Goal: Find specific fact: Find specific fact

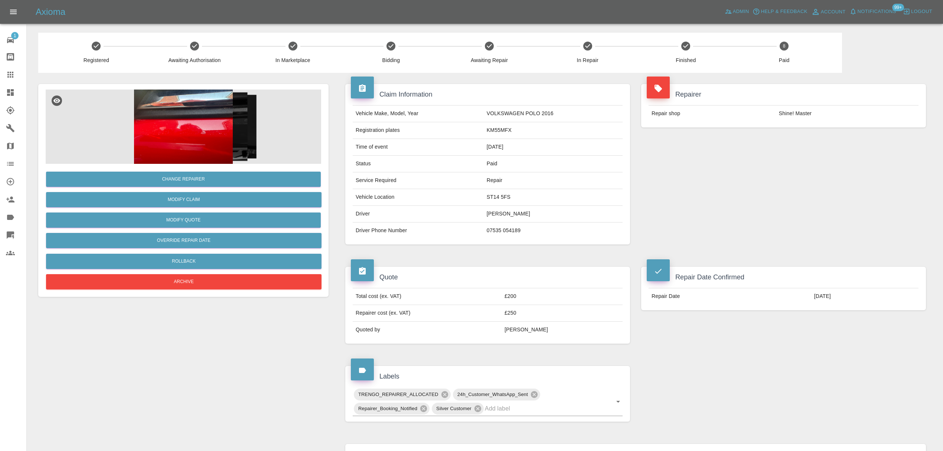
click at [872, 7] on span "Notifications" at bounding box center [876, 11] width 39 height 9
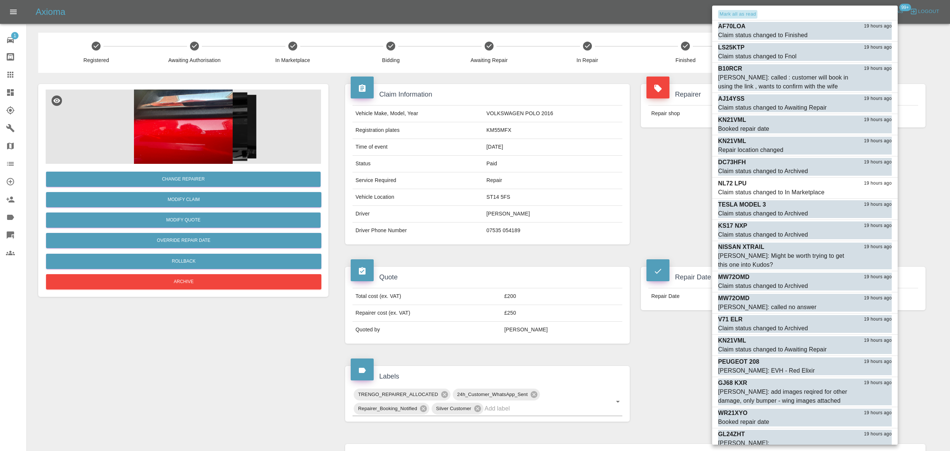
click at [727, 16] on button "Mark all as read" at bounding box center [737, 14] width 39 height 9
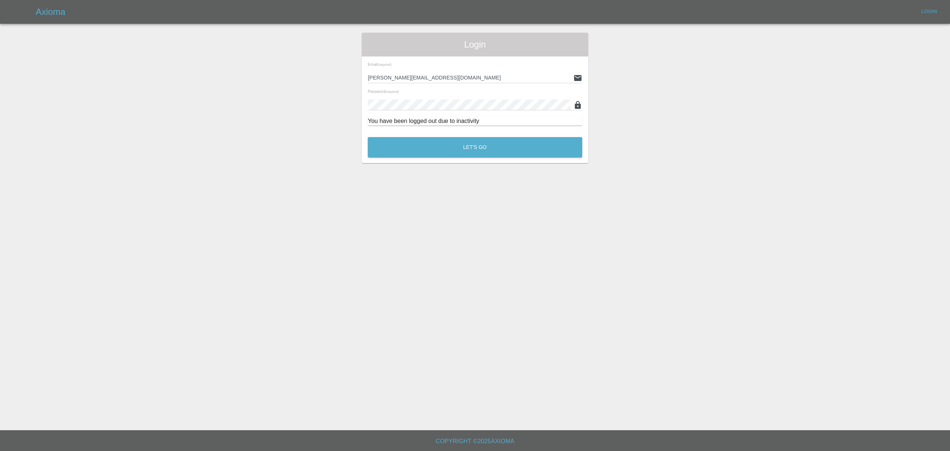
click at [665, 186] on main "Login Email (required) [PERSON_NAME][EMAIL_ADDRESS][DOMAIN_NAME] Password (requ…" at bounding box center [475, 215] width 950 height 430
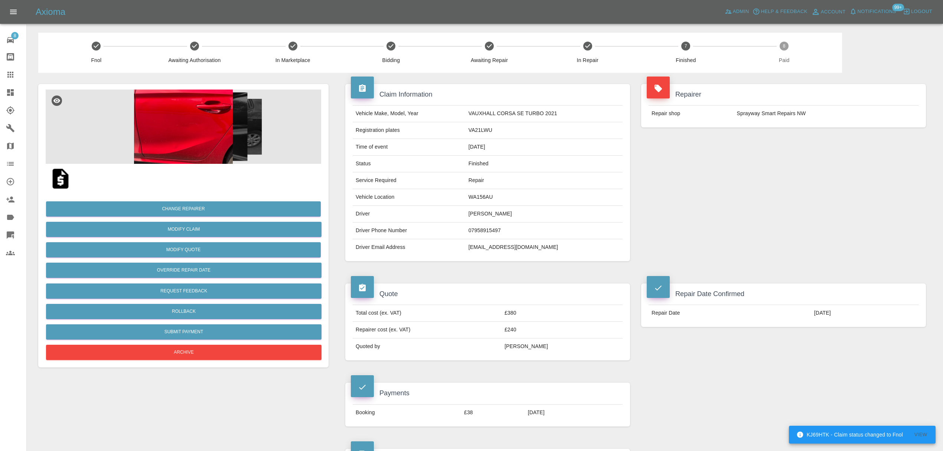
click at [489, 251] on td "[EMAIL_ADDRESS][DOMAIN_NAME]" at bounding box center [543, 247] width 157 height 16
click at [489, 251] on td "michaelhall766@googlemail.com" at bounding box center [543, 247] width 157 height 16
copy div "michaelhall766@googlemail.com"
